Goal: Information Seeking & Learning: Learn about a topic

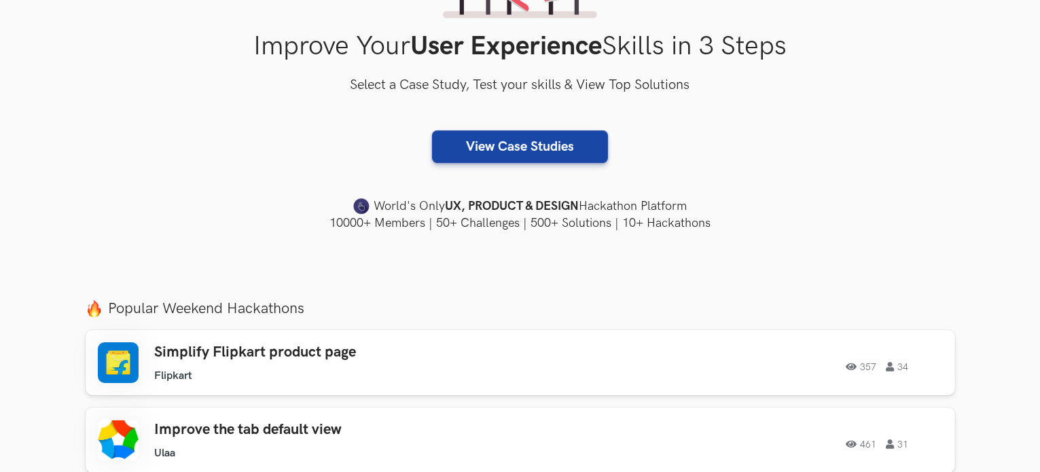
scroll to position [136, 0]
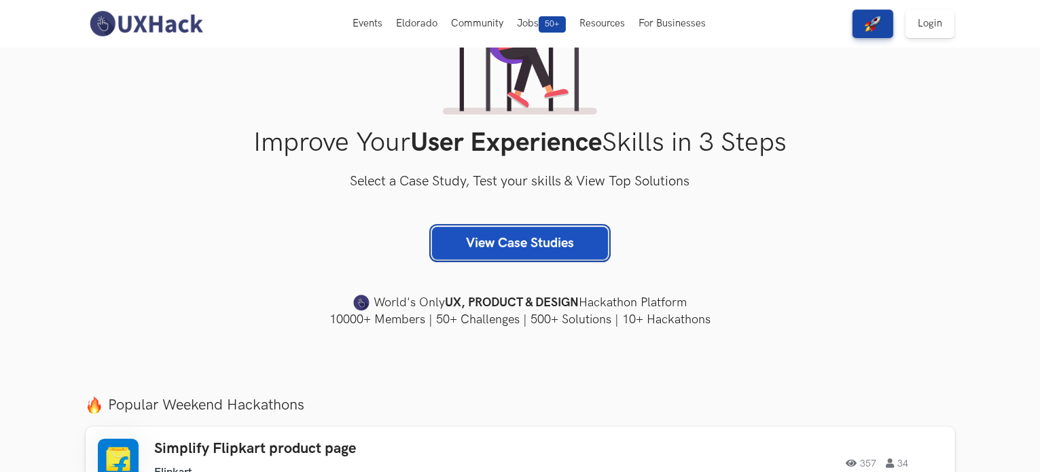
click at [540, 239] on link "View Case Studies" at bounding box center [520, 243] width 176 height 33
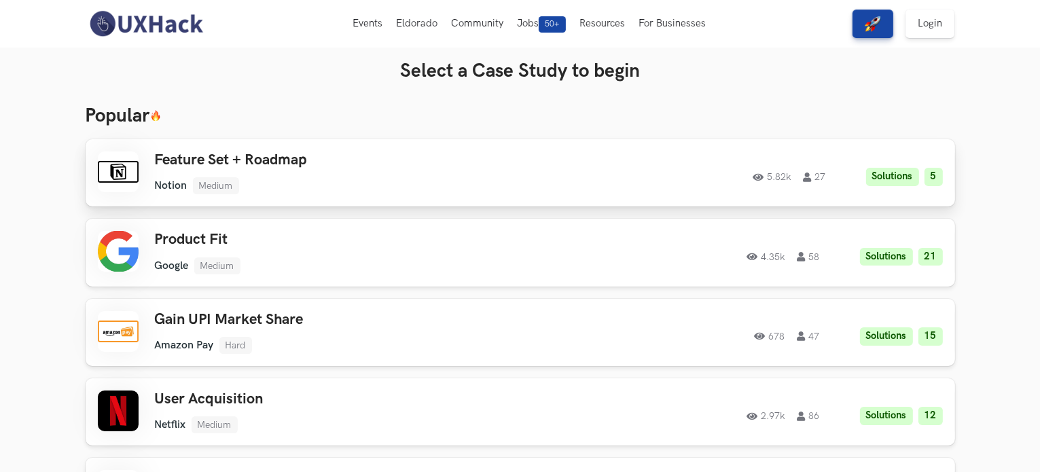
click at [579, 183] on div "5.82k 27 Solutions 5" at bounding box center [757, 173] width 369 height 26
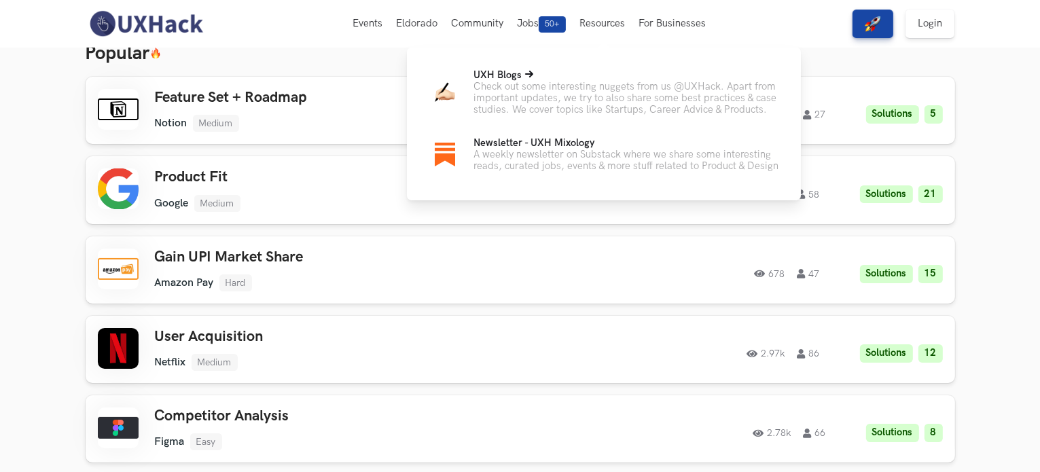
scroll to position [68, 0]
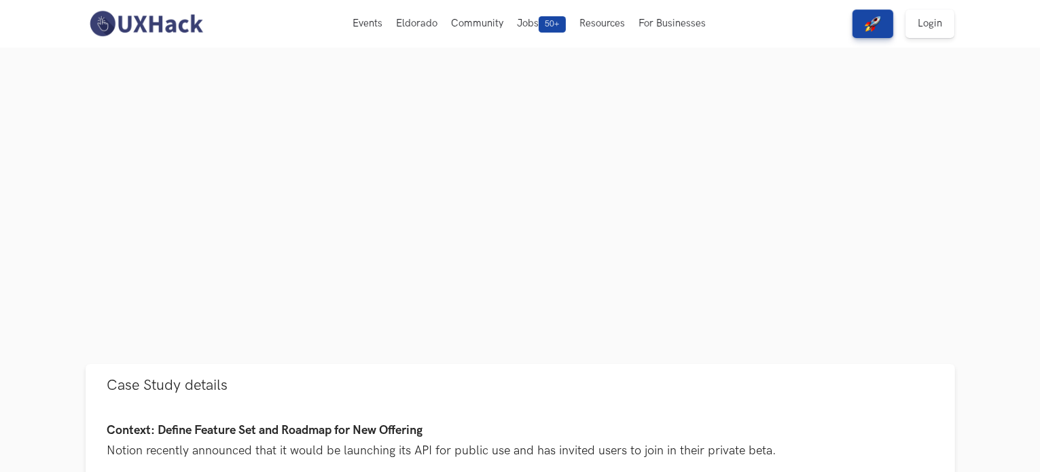
scroll to position [68, 0]
